Goal: Task Accomplishment & Management: Manage account settings

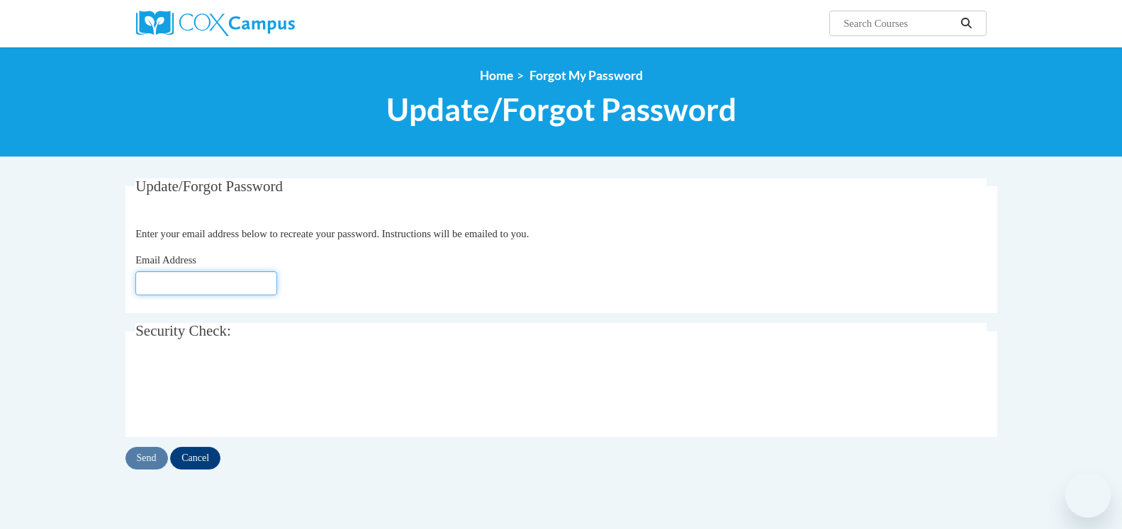
click at [172, 286] on input "Email Address" at bounding box center [206, 283] width 142 height 24
type input "ebear684@yahoo.com"
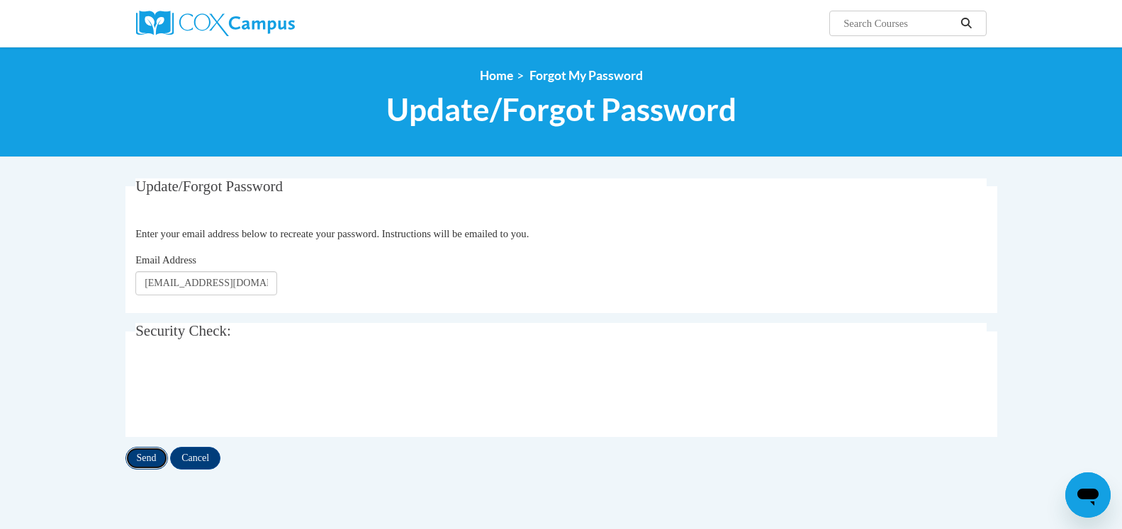
click at [147, 459] on input "Send" at bounding box center [146, 458] width 43 height 23
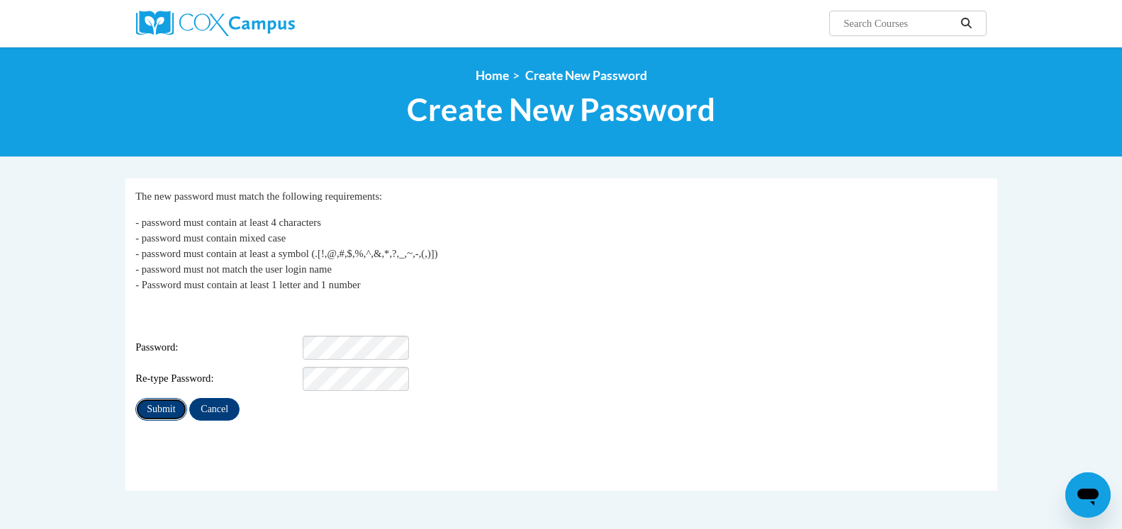
click at [153, 398] on input "Submit" at bounding box center [160, 409] width 51 height 23
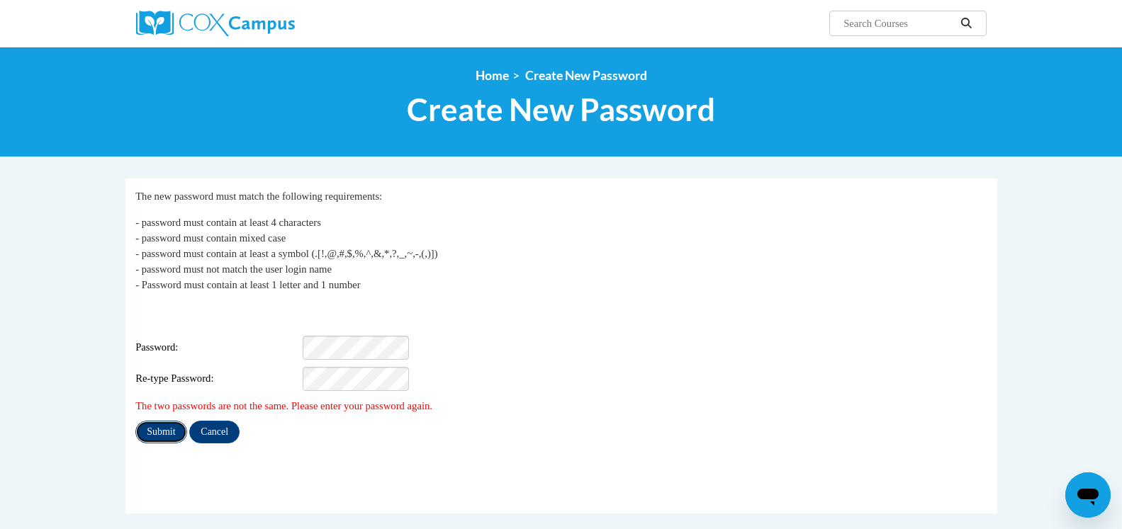
click at [164, 421] on input "Submit" at bounding box center [160, 432] width 51 height 23
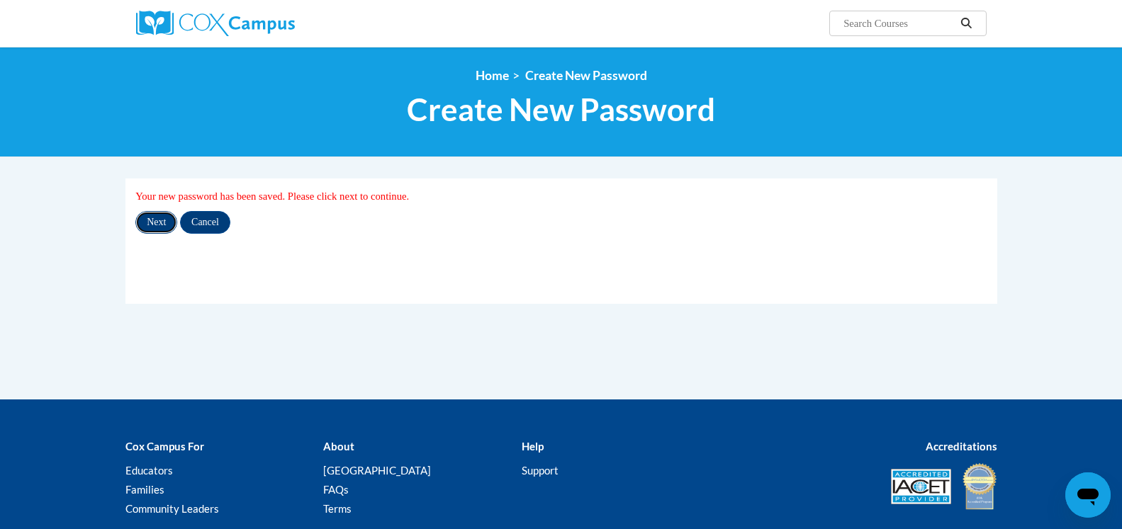
click at [155, 225] on input "Next" at bounding box center [156, 222] width 42 height 23
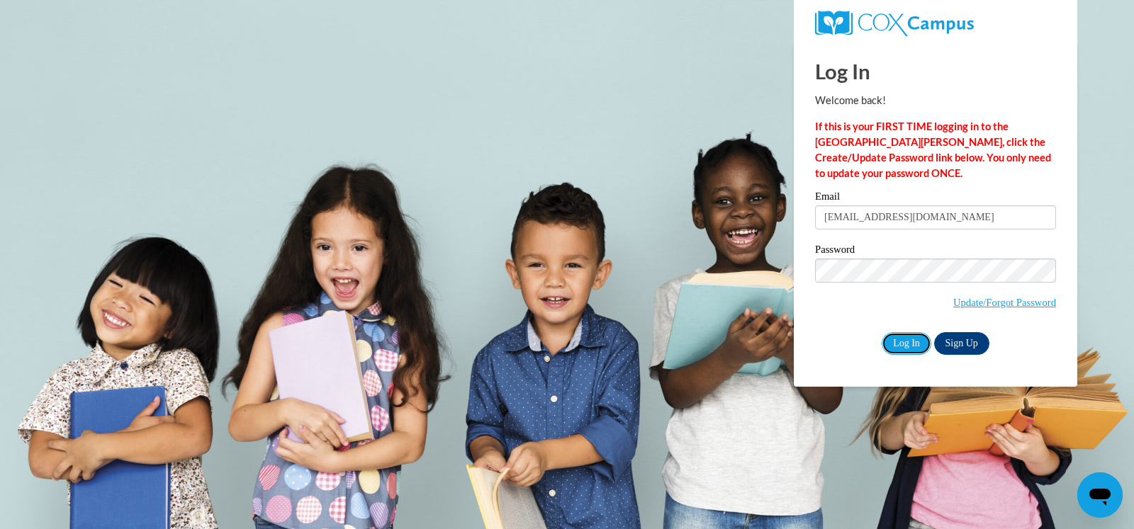
click at [909, 343] on input "Log In" at bounding box center [907, 343] width 50 height 23
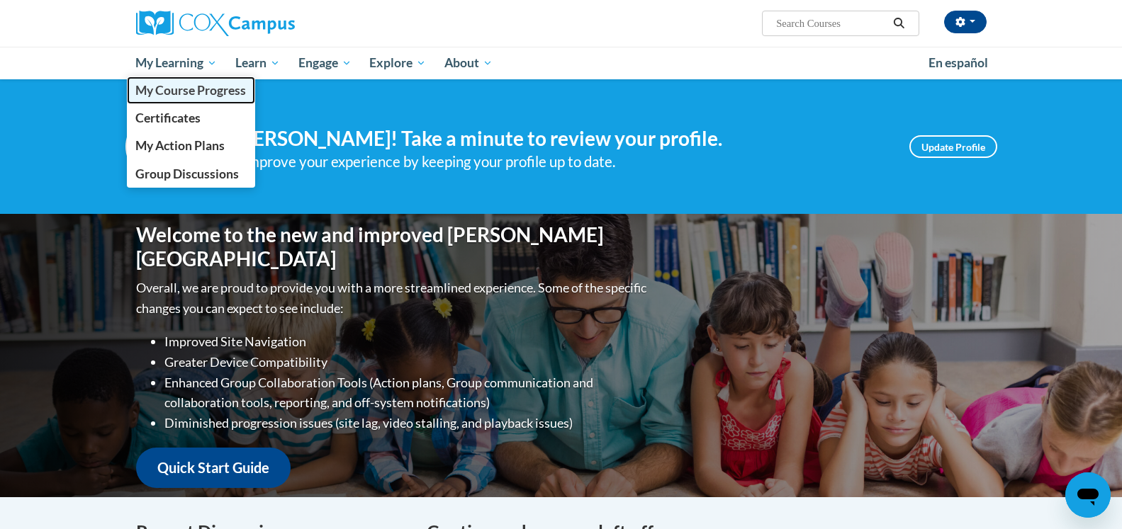
click at [193, 90] on span "My Course Progress" at bounding box center [190, 90] width 111 height 15
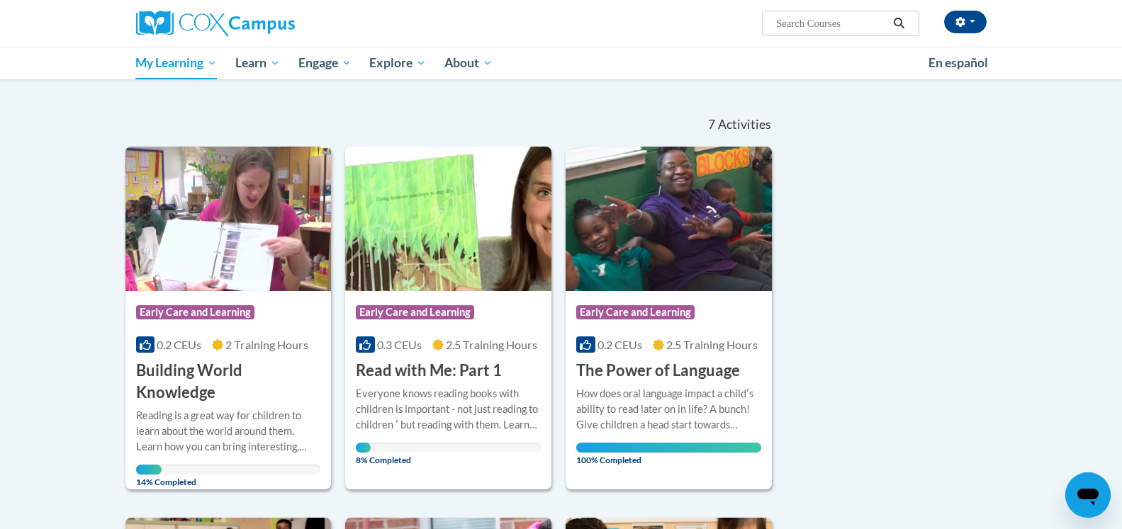
scroll to position [108, 0]
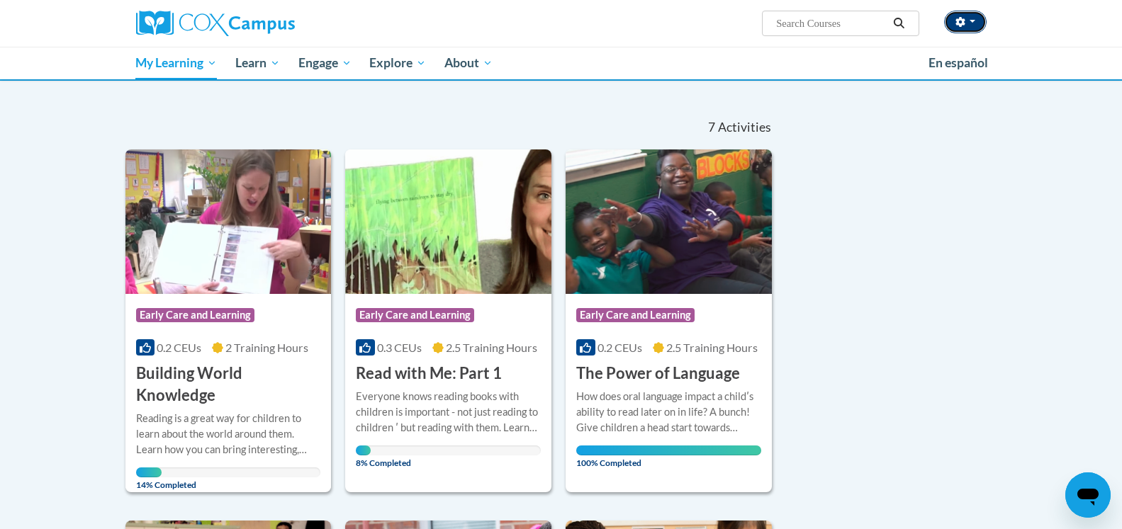
click at [976, 21] on button "button" at bounding box center [965, 22] width 43 height 23
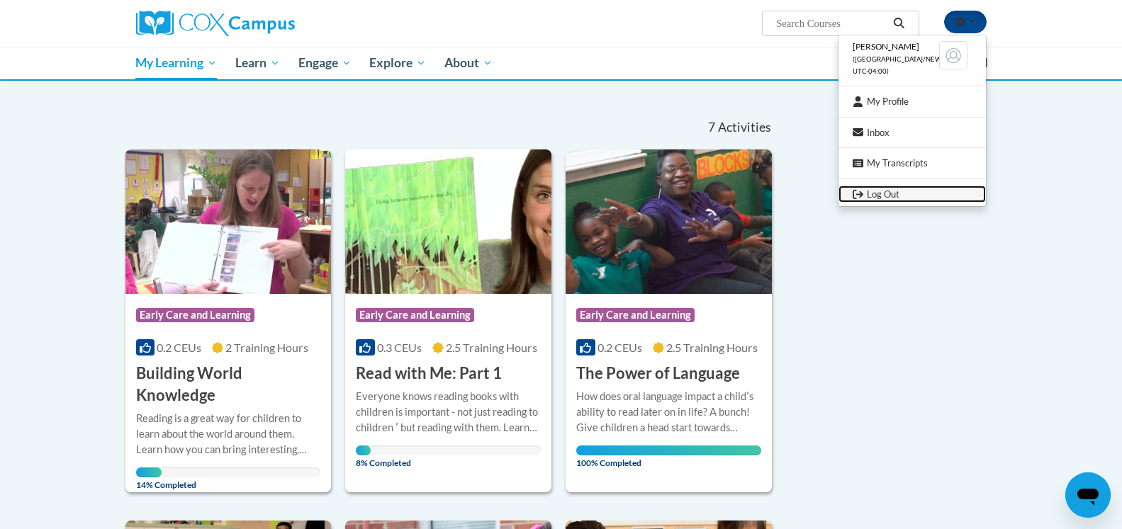
click at [882, 192] on link "Log Out" at bounding box center [911, 195] width 147 height 18
